Goal: Find contact information: Find contact information

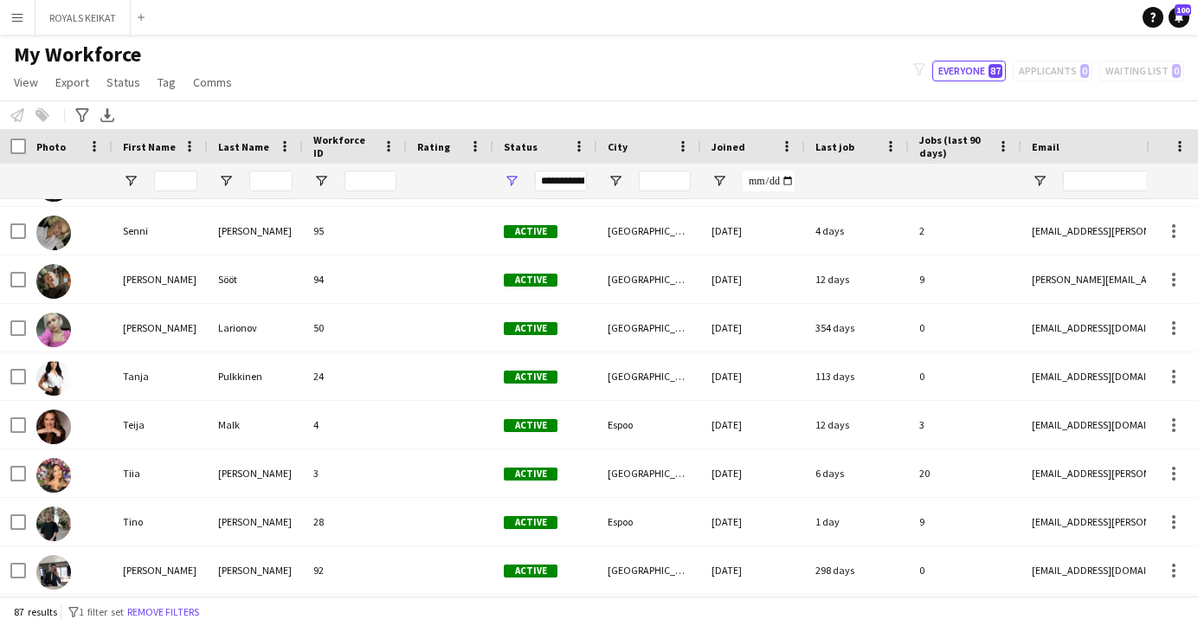
scroll to position [3531, 0]
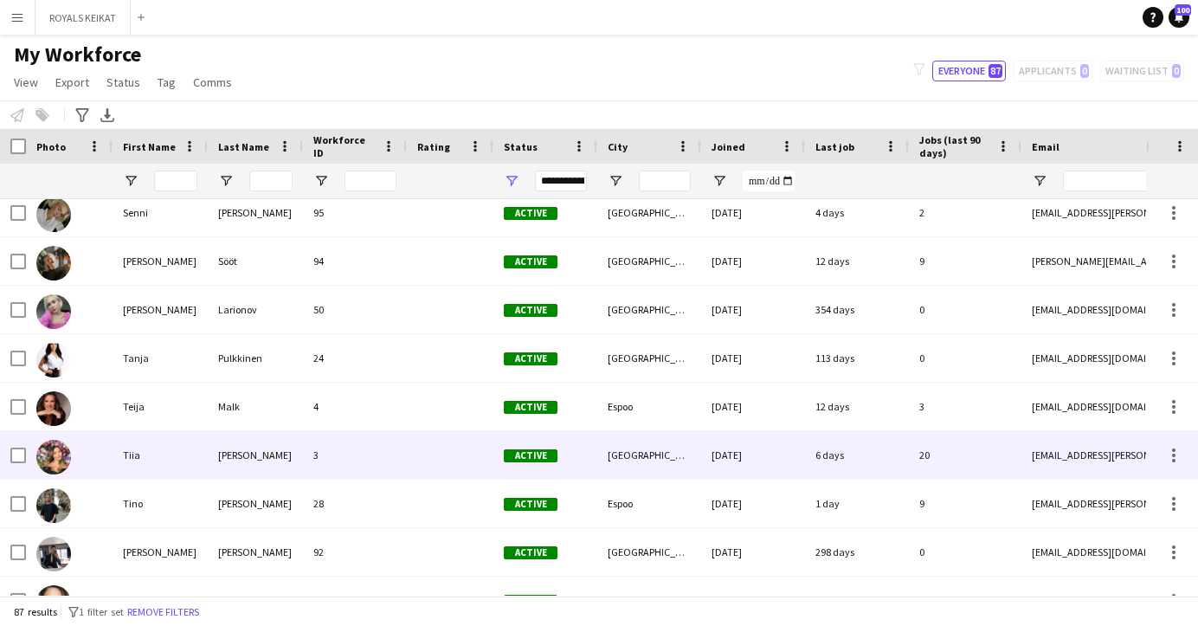
click at [242, 457] on div "[PERSON_NAME]" at bounding box center [255, 455] width 95 height 48
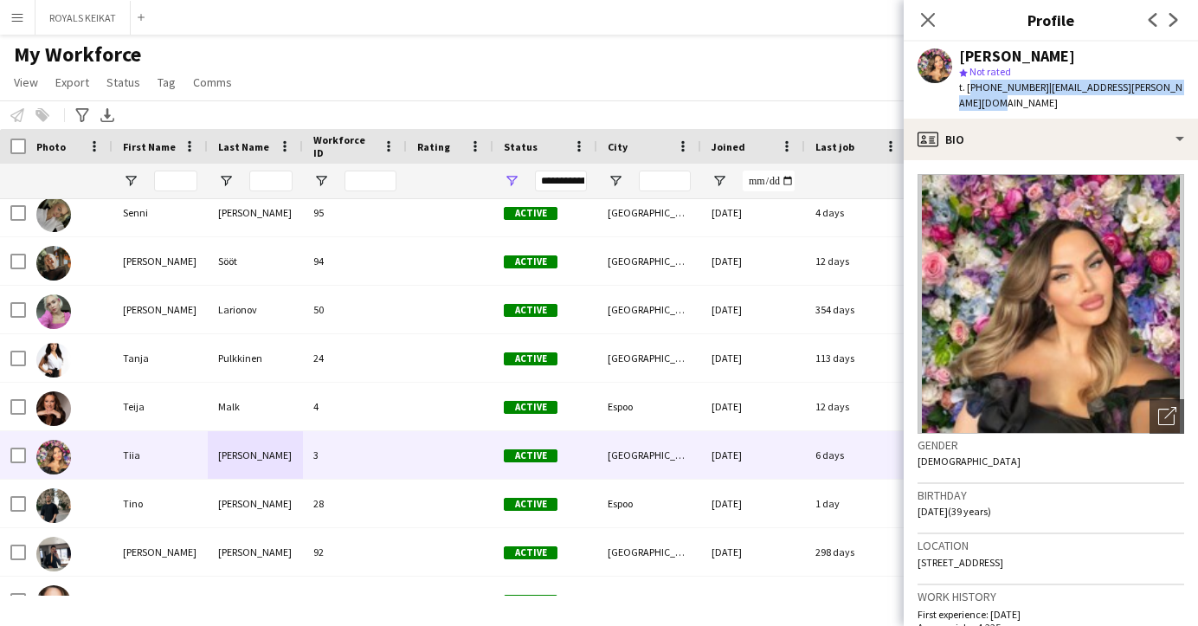
drag, startPoint x: 973, startPoint y: 103, endPoint x: 968, endPoint y: 90, distance: 14.0
click at [968, 90] on div "t. [PHONE_NUMBER] | [EMAIL_ADDRESS][PERSON_NAME][DOMAIN_NAME]" at bounding box center [1071, 95] width 225 height 31
copy div "[PHONE_NUMBER] | [EMAIL_ADDRESS][PERSON_NAME][DOMAIN_NAME]"
click at [924, 16] on icon at bounding box center [927, 19] width 16 height 16
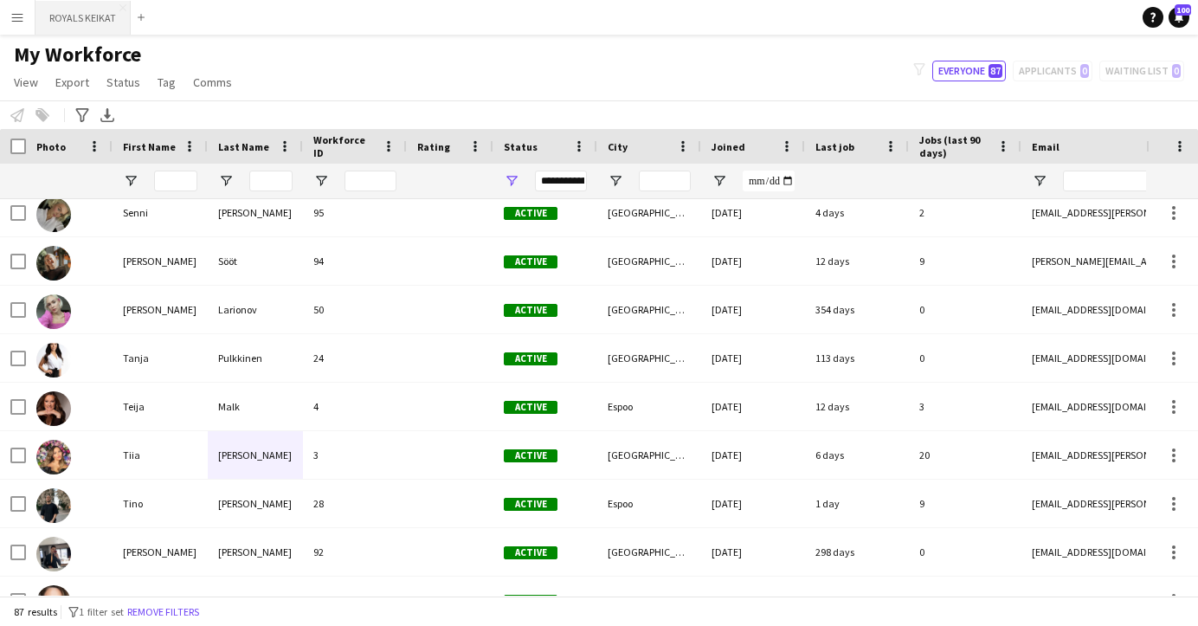
click at [83, 9] on button "ROYALS KEIKAT Close" at bounding box center [82, 18] width 95 height 34
